Goal: Navigation & Orientation: Find specific page/section

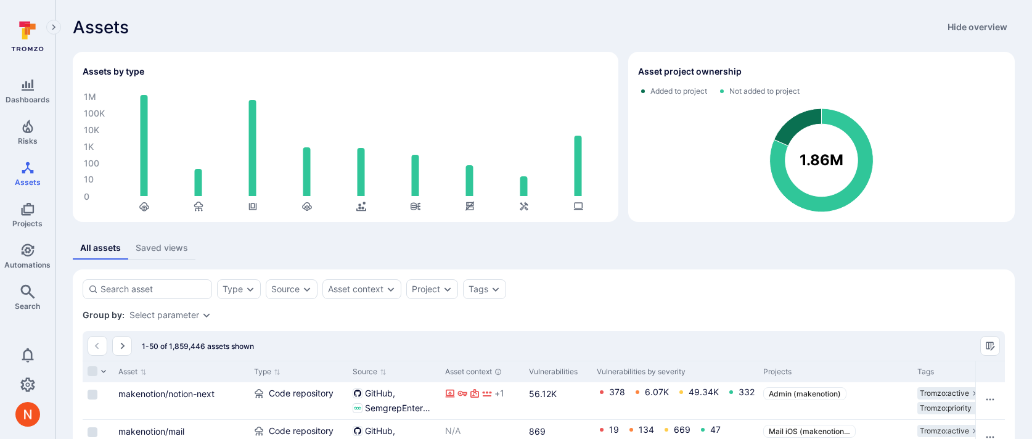
scroll to position [158, 0]
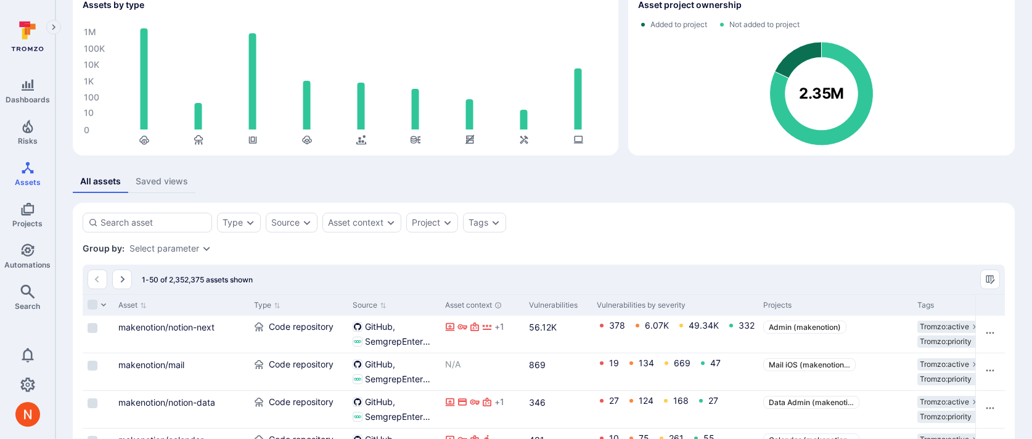
scroll to position [104, 0]
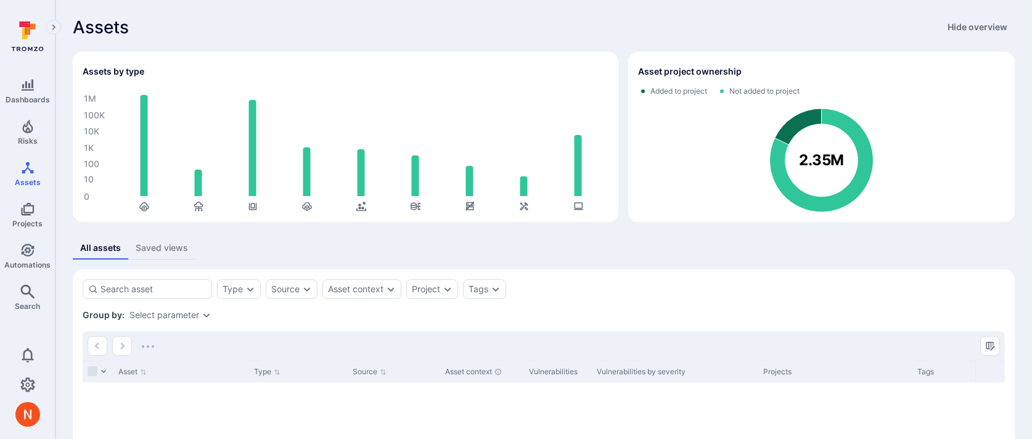
scroll to position [6, 0]
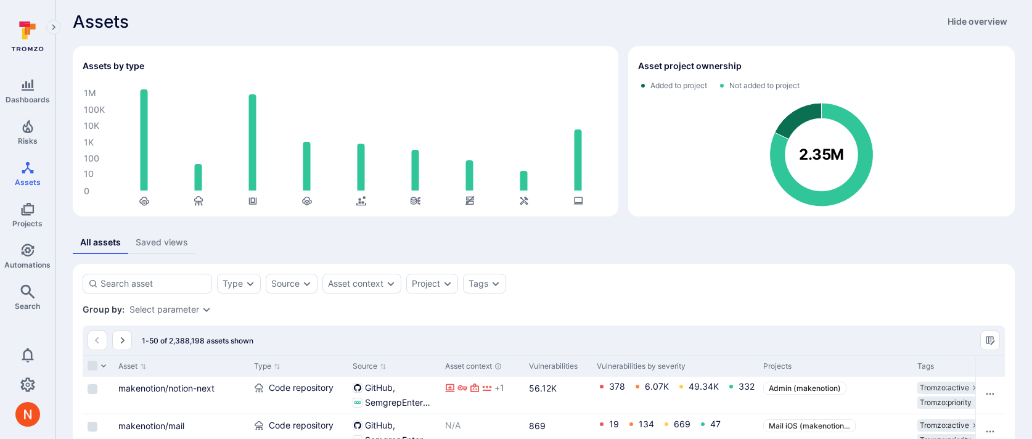
click at [674, 232] on div "All assets Saved views" at bounding box center [544, 242] width 942 height 23
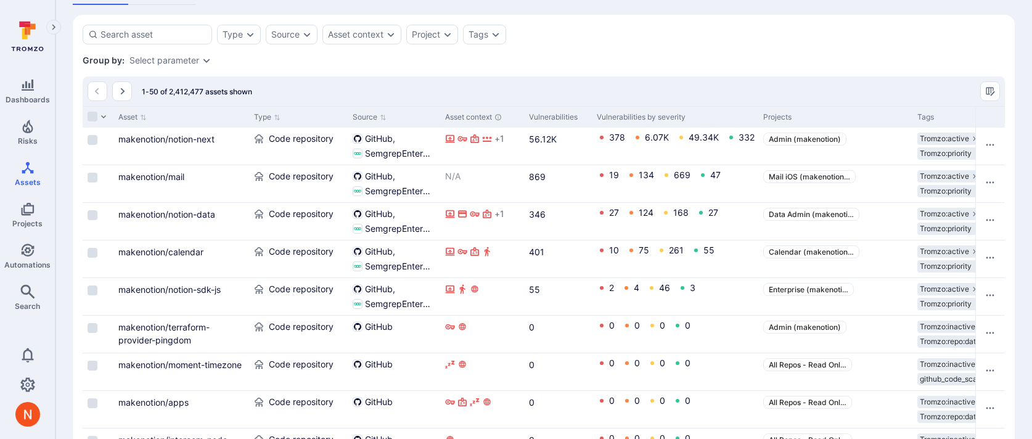
scroll to position [256, 0]
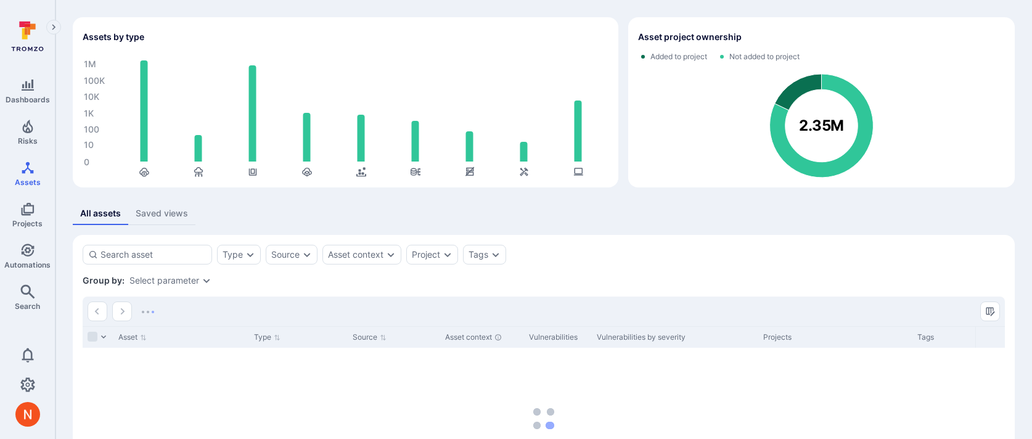
scroll to position [39, 0]
